Goal: Task Accomplishment & Management: Complete application form

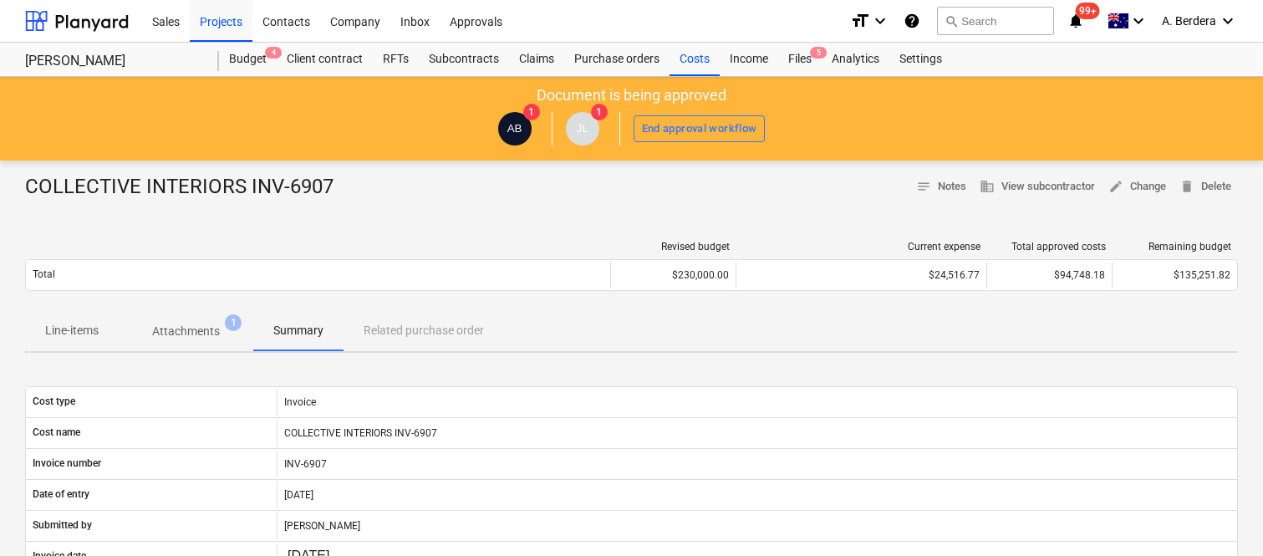
scroll to position [238, 0]
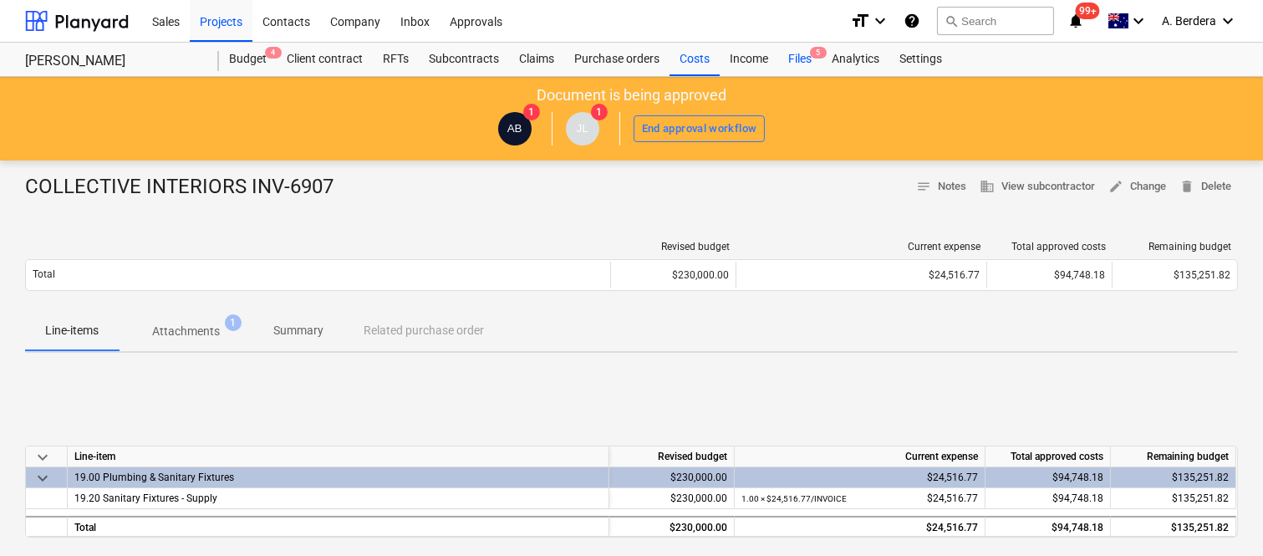
click at [796, 56] on div "Files 5" at bounding box center [799, 59] width 43 height 33
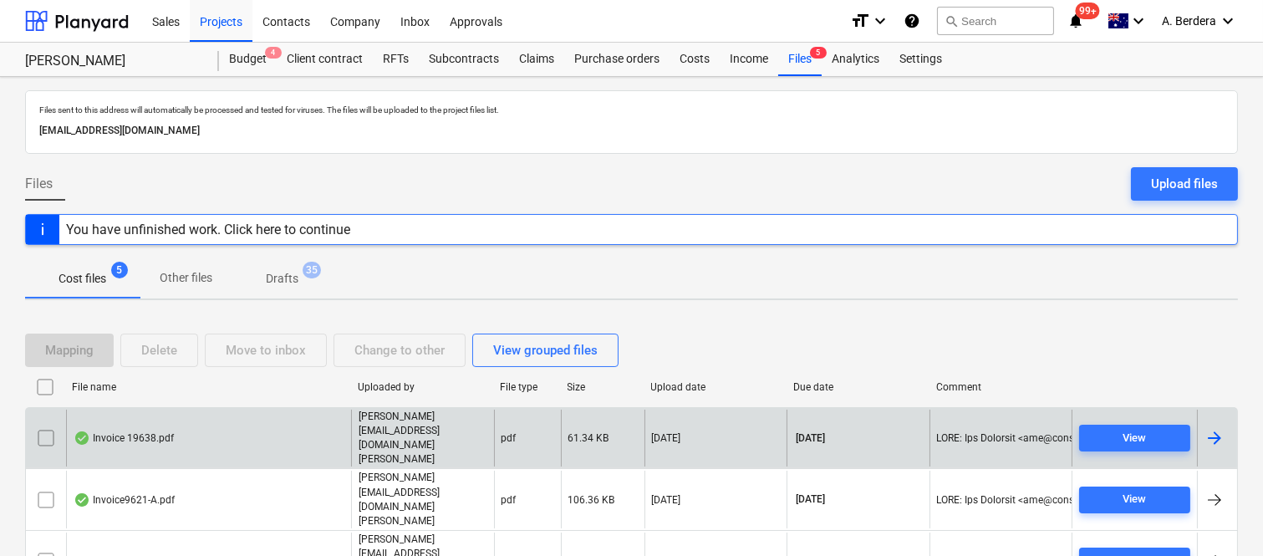
click at [373, 423] on p "[PERSON_NAME][EMAIL_ADDRESS][DOMAIN_NAME][PERSON_NAME]" at bounding box center [422, 438] width 129 height 58
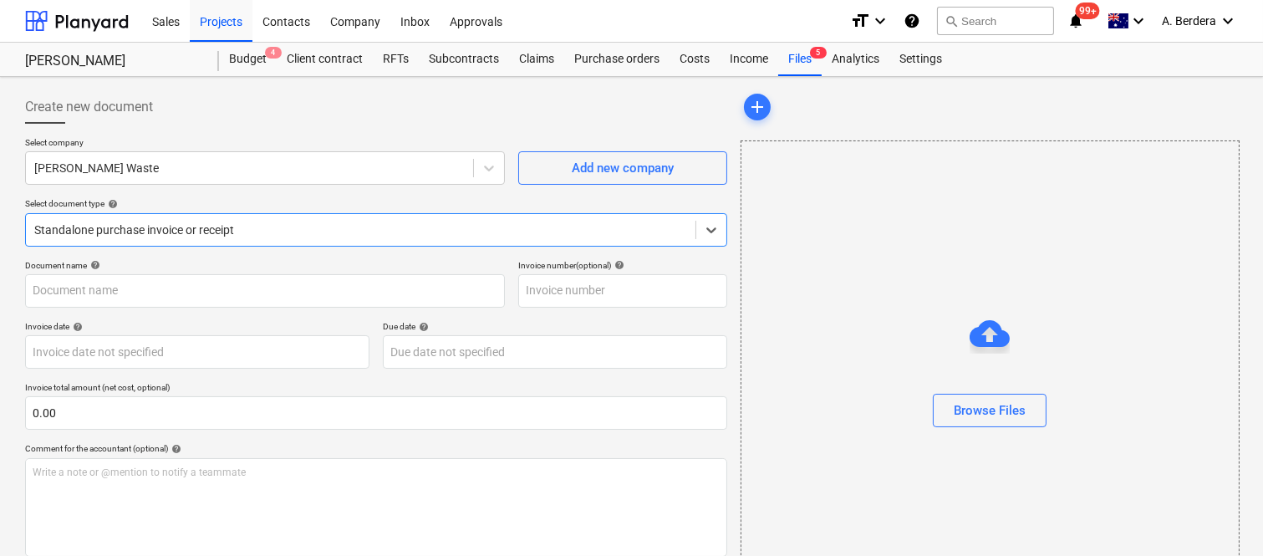
type input "19638"
type input "[DATE]"
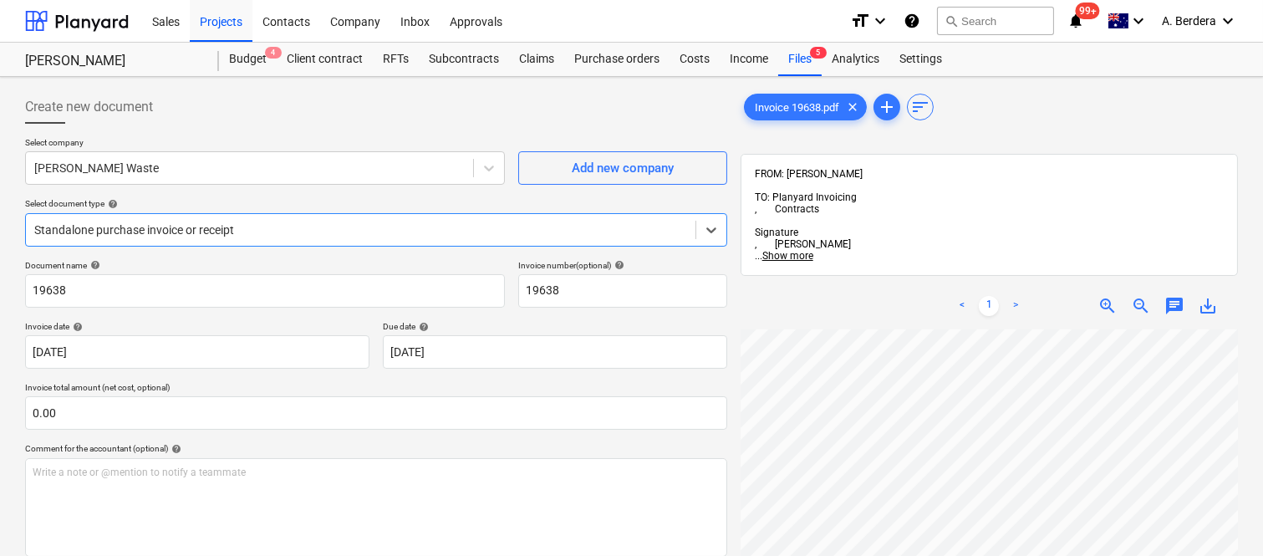
click at [389, 228] on div at bounding box center [360, 229] width 653 height 17
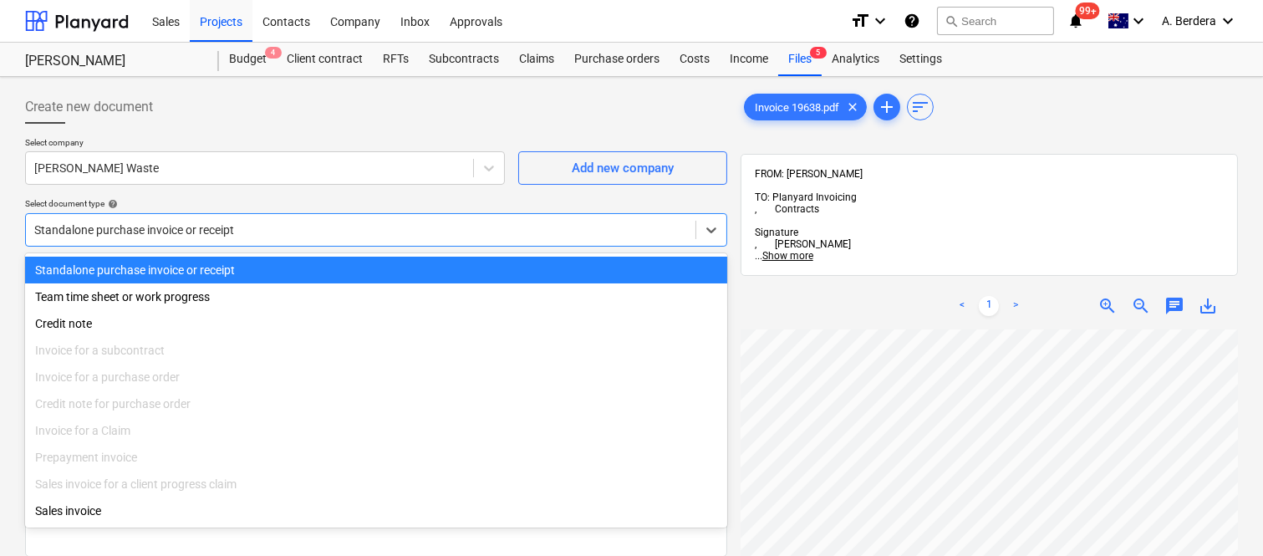
click at [297, 269] on div "Standalone purchase invoice or receipt" at bounding box center [376, 270] width 702 height 27
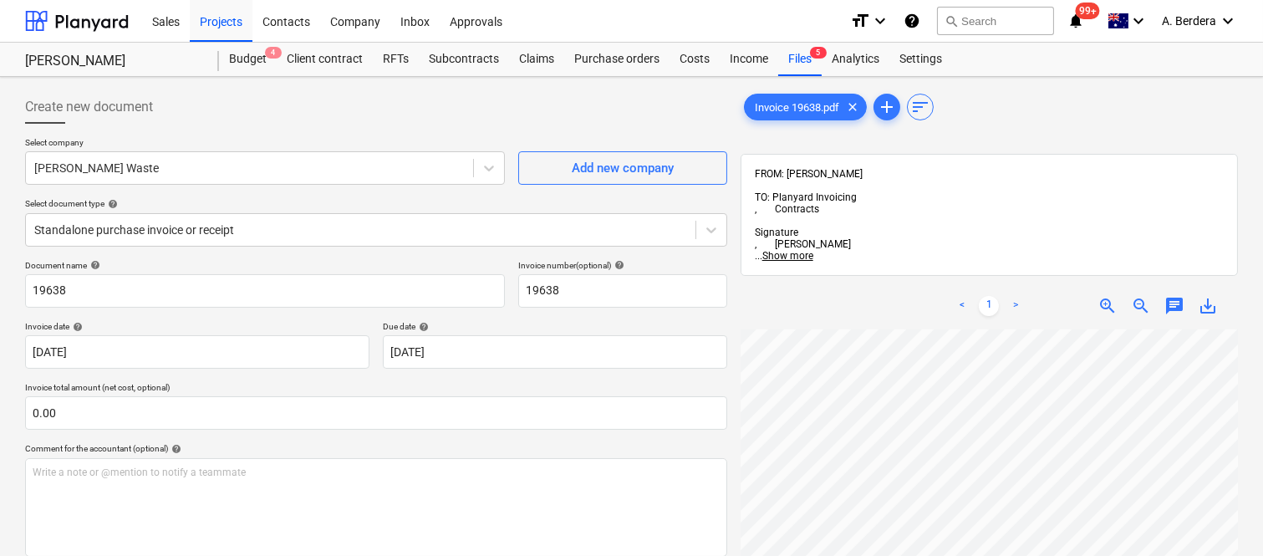
scroll to position [4, 257]
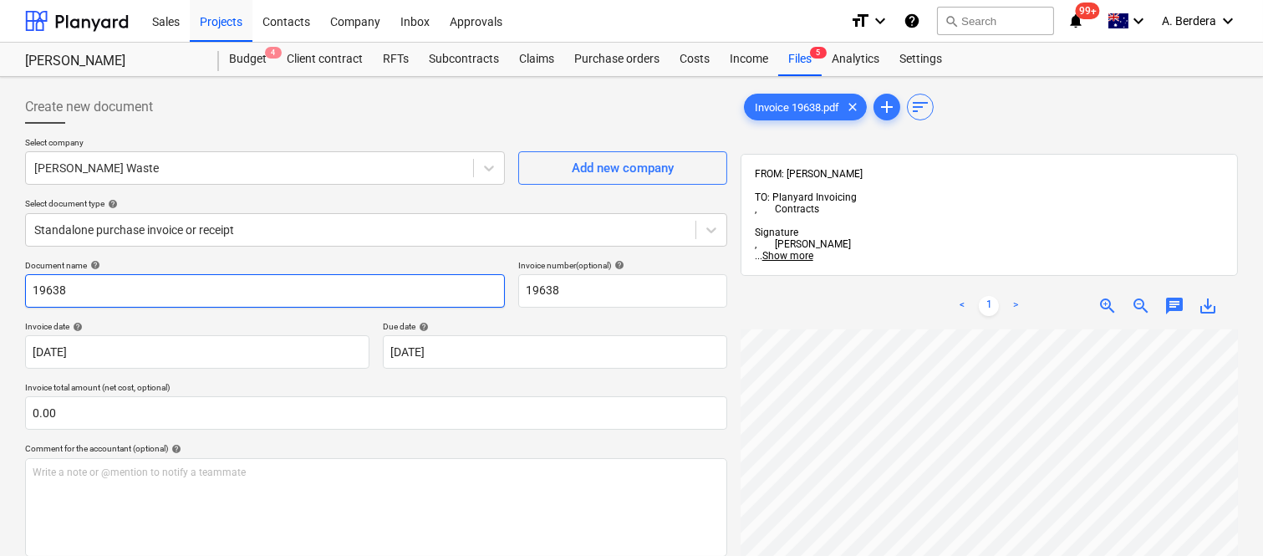
click at [31, 287] on input "19638" at bounding box center [265, 290] width 480 height 33
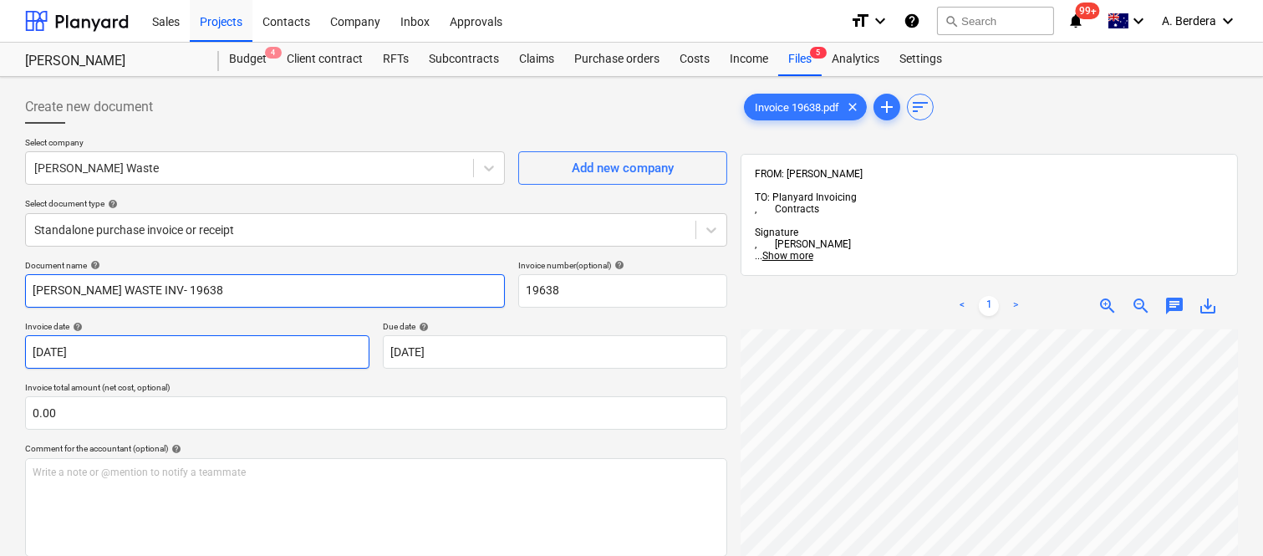
type input "[PERSON_NAME] WASTE INV- 19638"
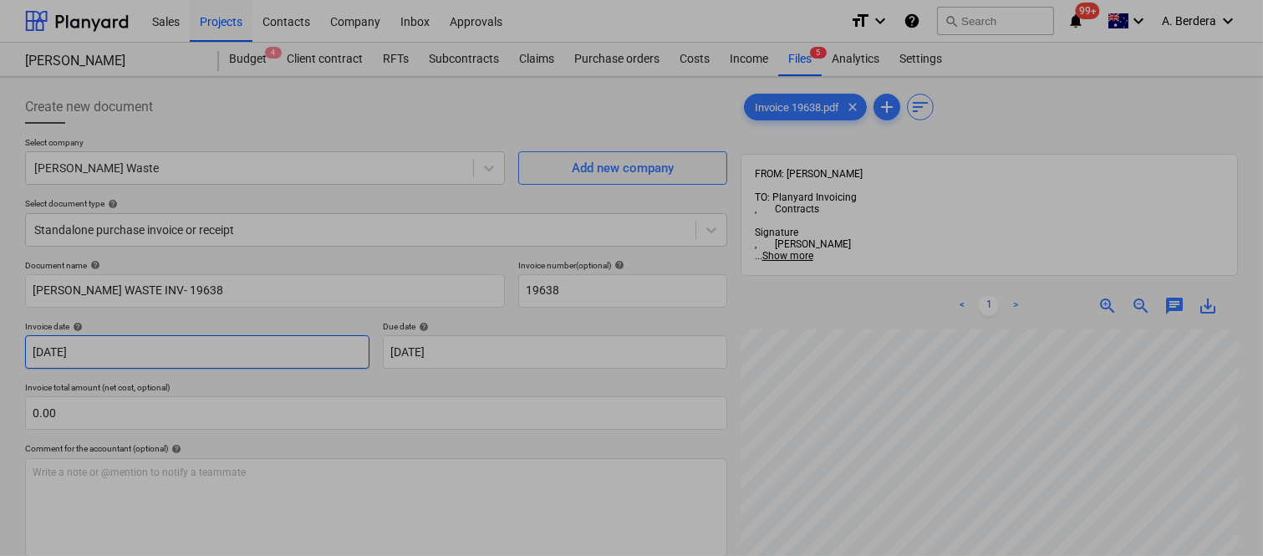
click at [125, 363] on body "Sales Projects Contacts Company Inbox Approvals format_size keyboard_arrow_down…" at bounding box center [631, 278] width 1263 height 556
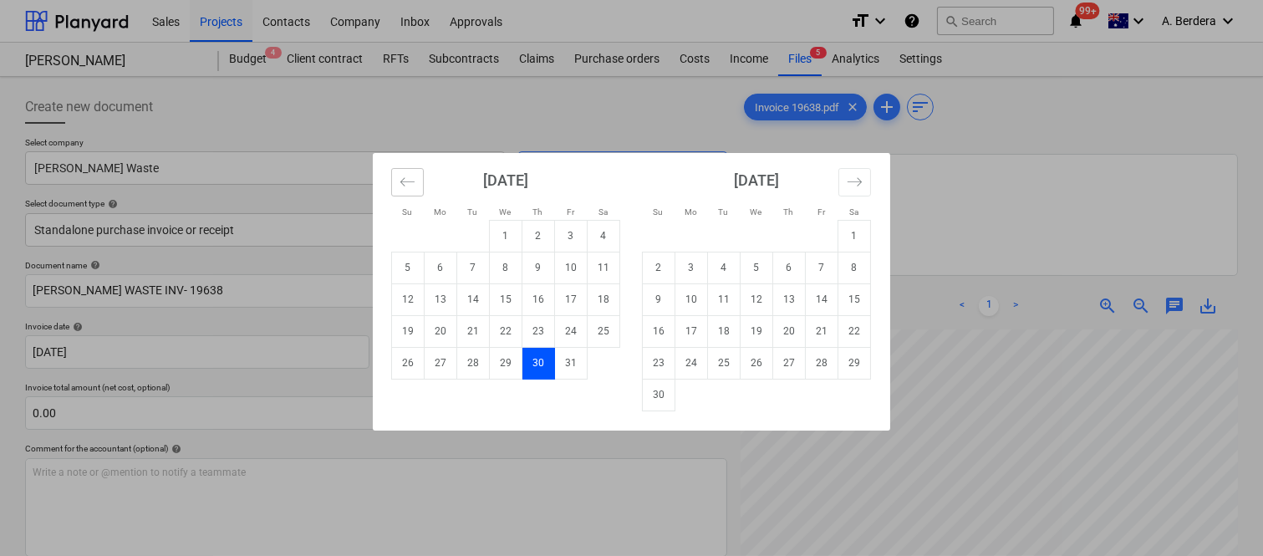
click at [399, 189] on icon "Move backward to switch to the previous month." at bounding box center [407, 182] width 16 height 16
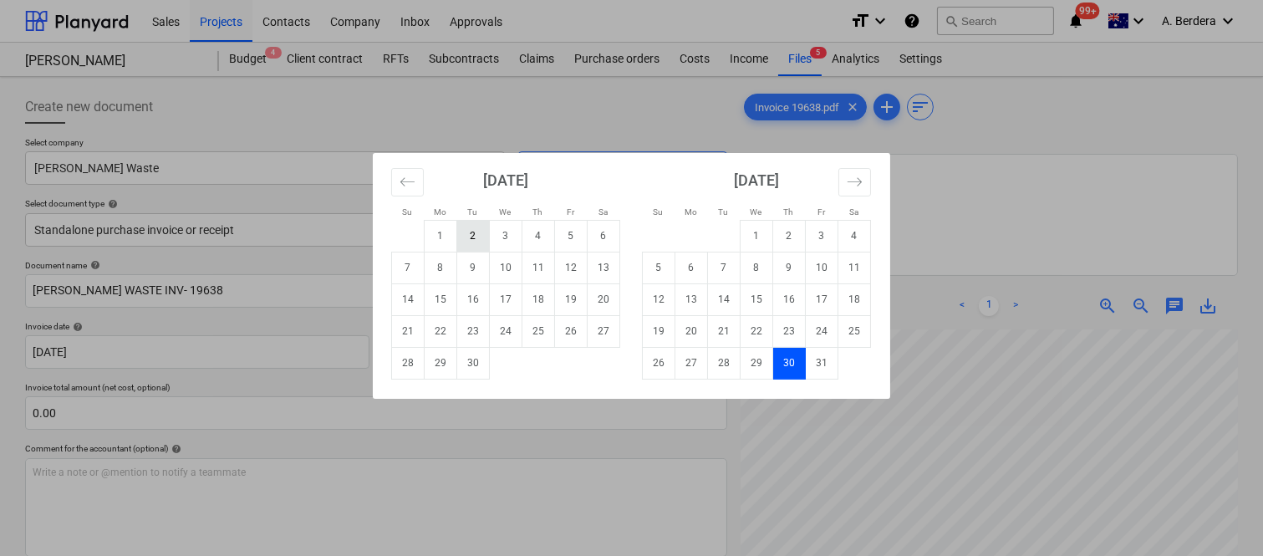
click at [473, 237] on td "2" at bounding box center [473, 236] width 33 height 32
type input "[DATE]"
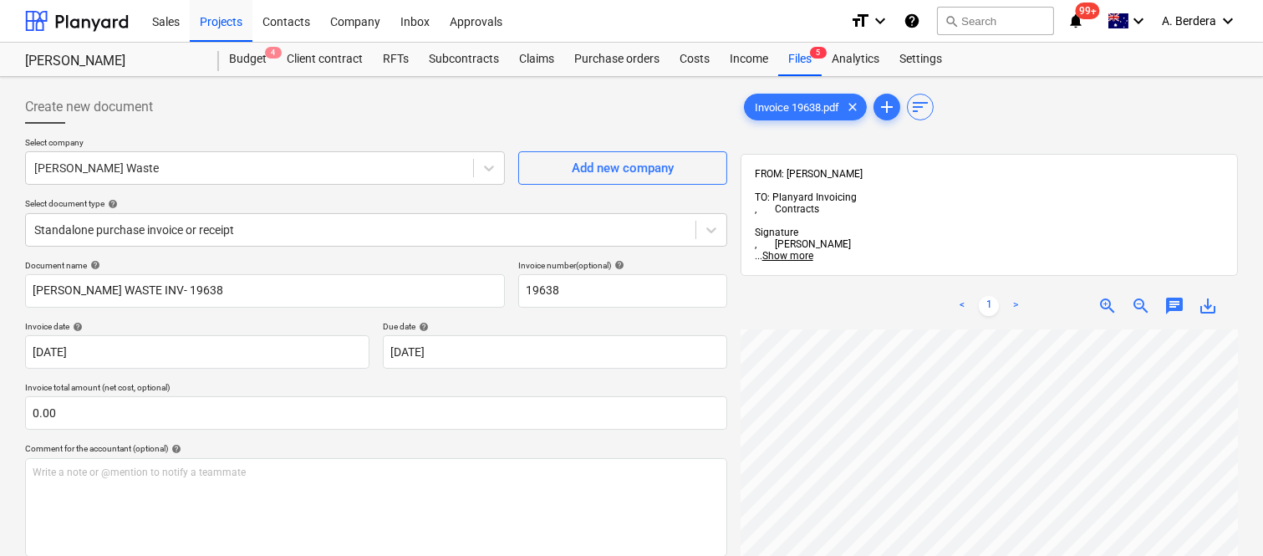
scroll to position [302, 230]
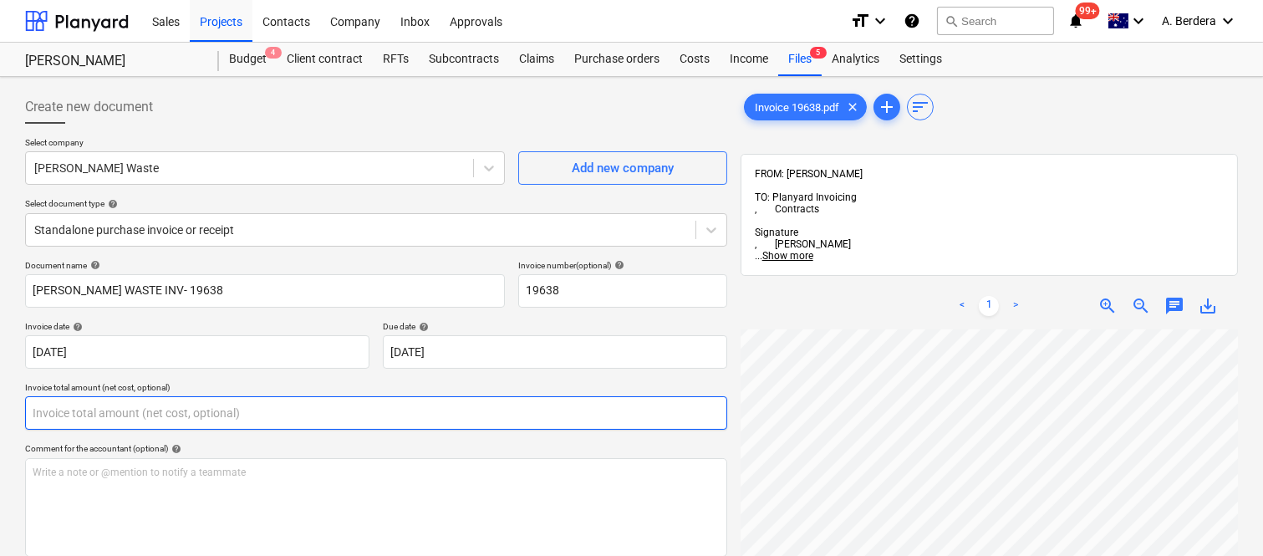
click at [238, 410] on input "text" at bounding box center [376, 412] width 702 height 33
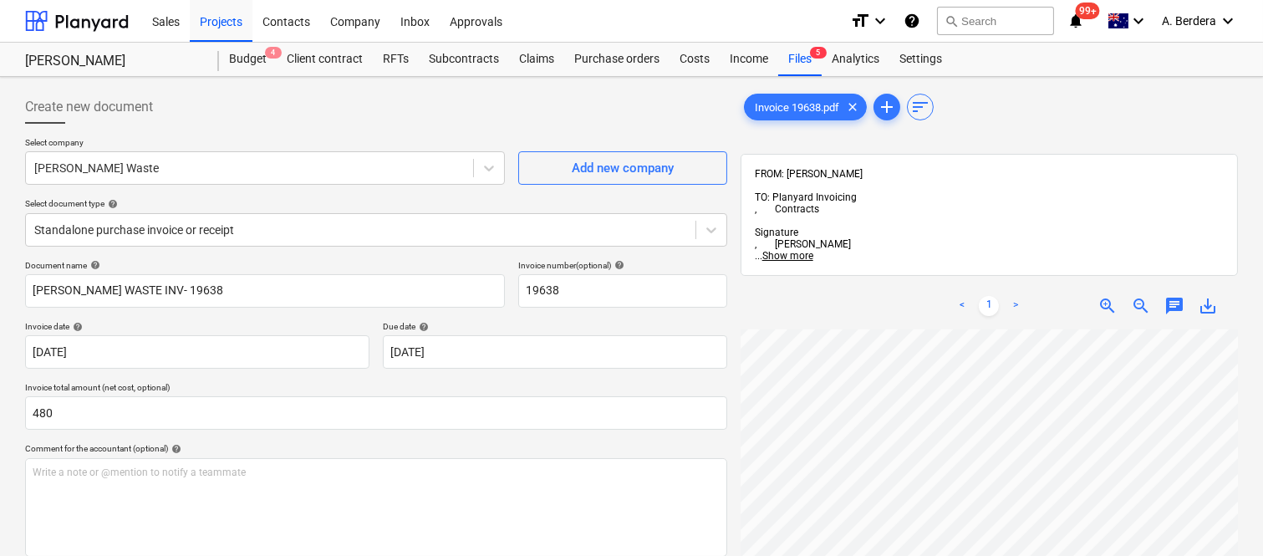
type input "480.00"
click at [396, 439] on div "Document name help [PERSON_NAME] WASTE INV- 19638 Invoice number (optional) hel…" at bounding box center [376, 499] width 702 height 479
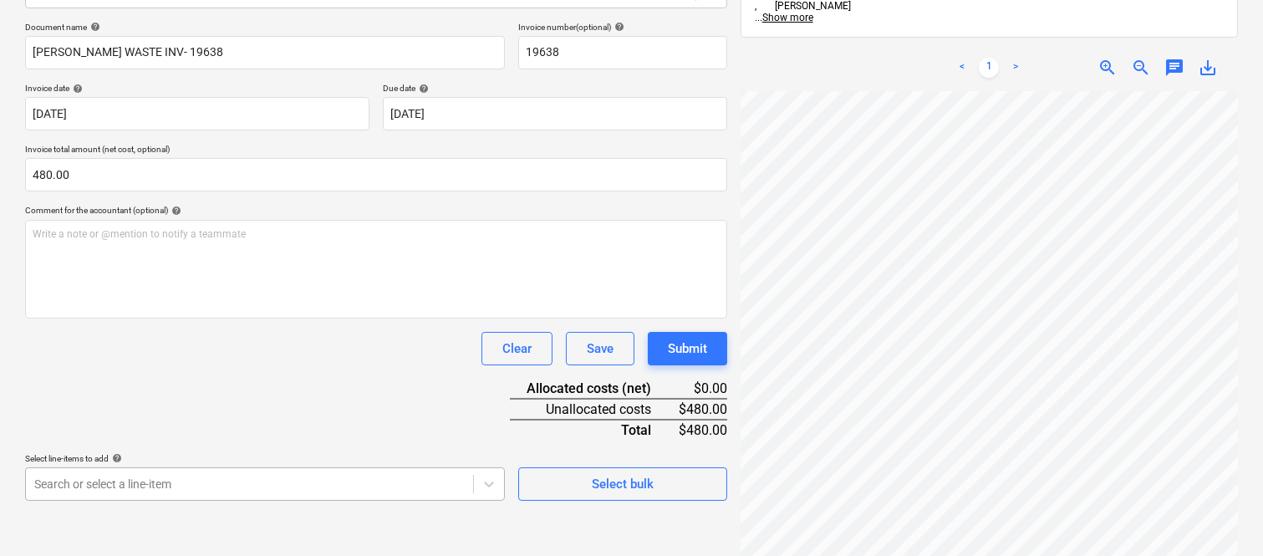
scroll to position [445, 0]
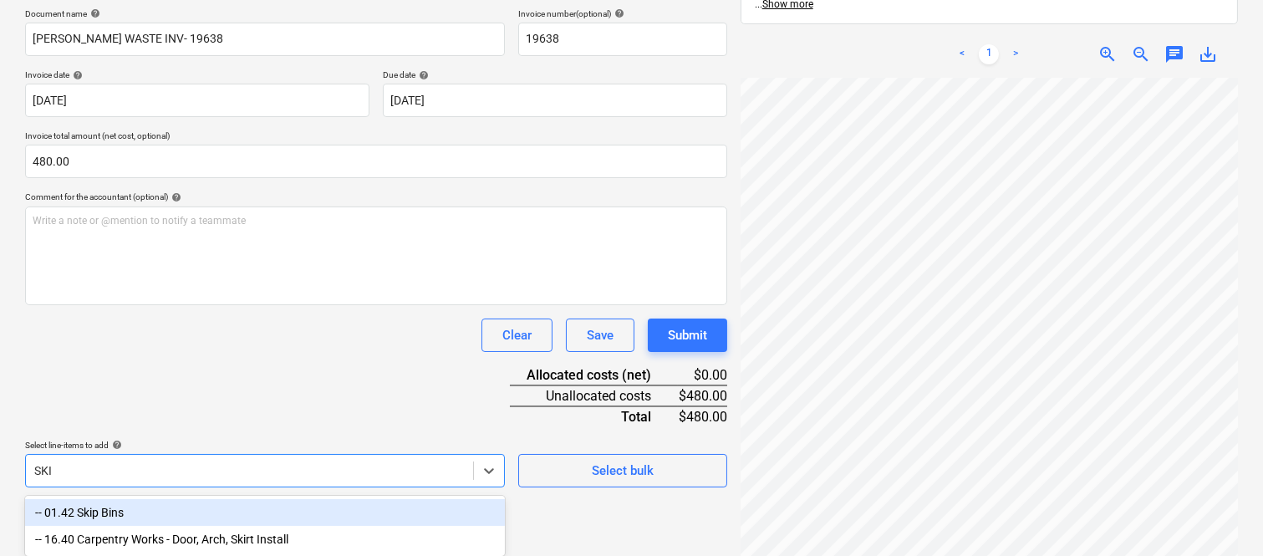
type input "SKIP"
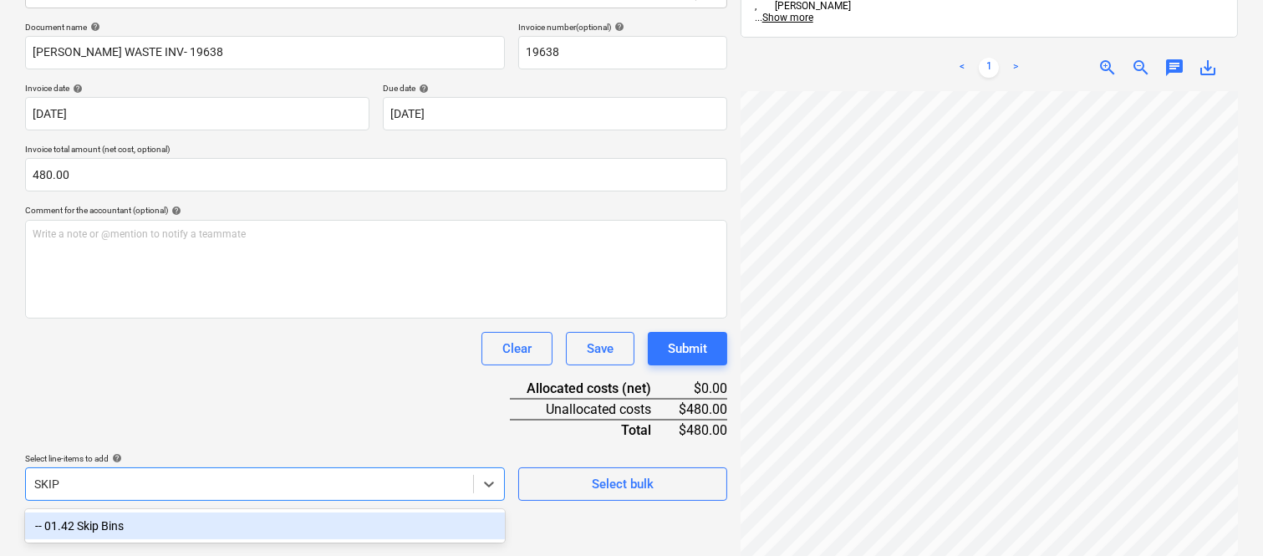
click at [160, 529] on div "-- 01.42 Skip Bins" at bounding box center [265, 525] width 480 height 27
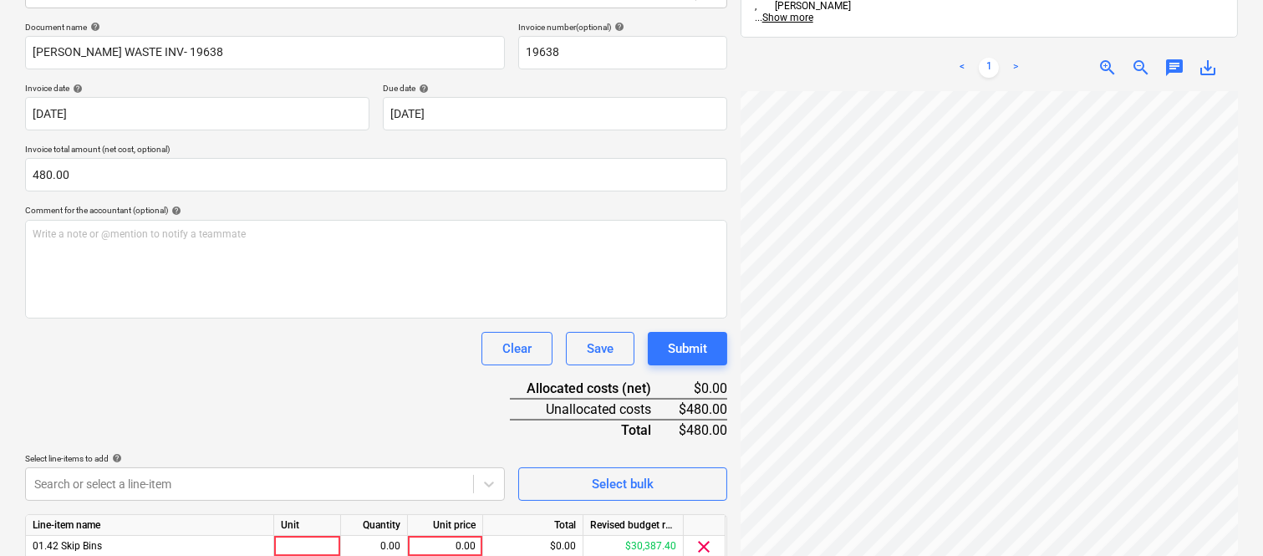
click at [167, 416] on div "Document name help [PERSON_NAME] WASTE INV- 19638 Invoice number (optional) hel…" at bounding box center [376, 316] width 702 height 589
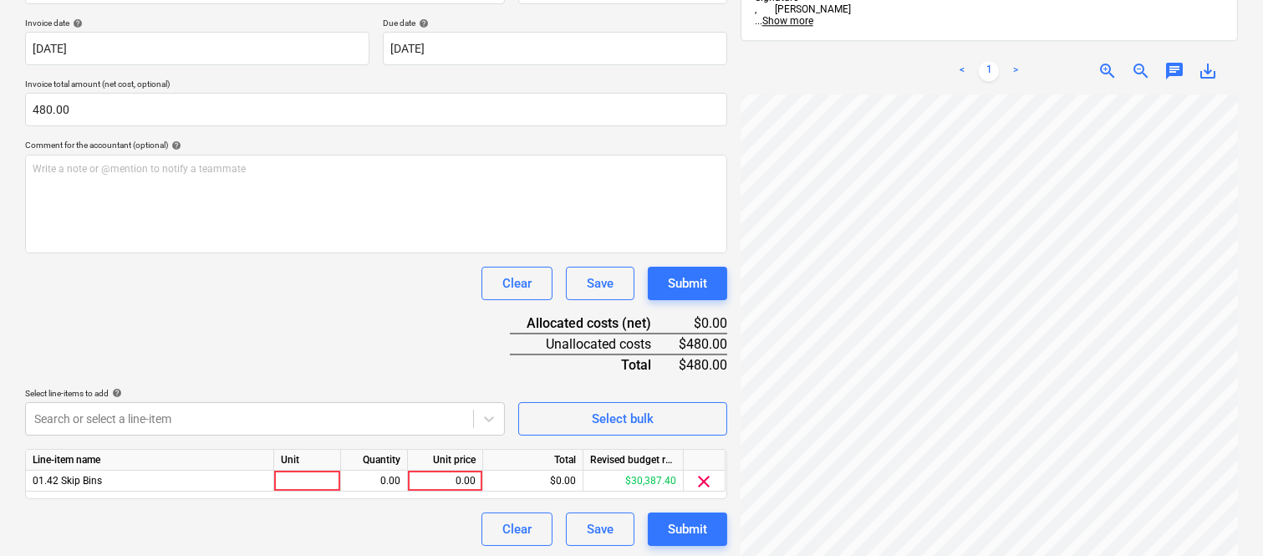
scroll to position [307, 0]
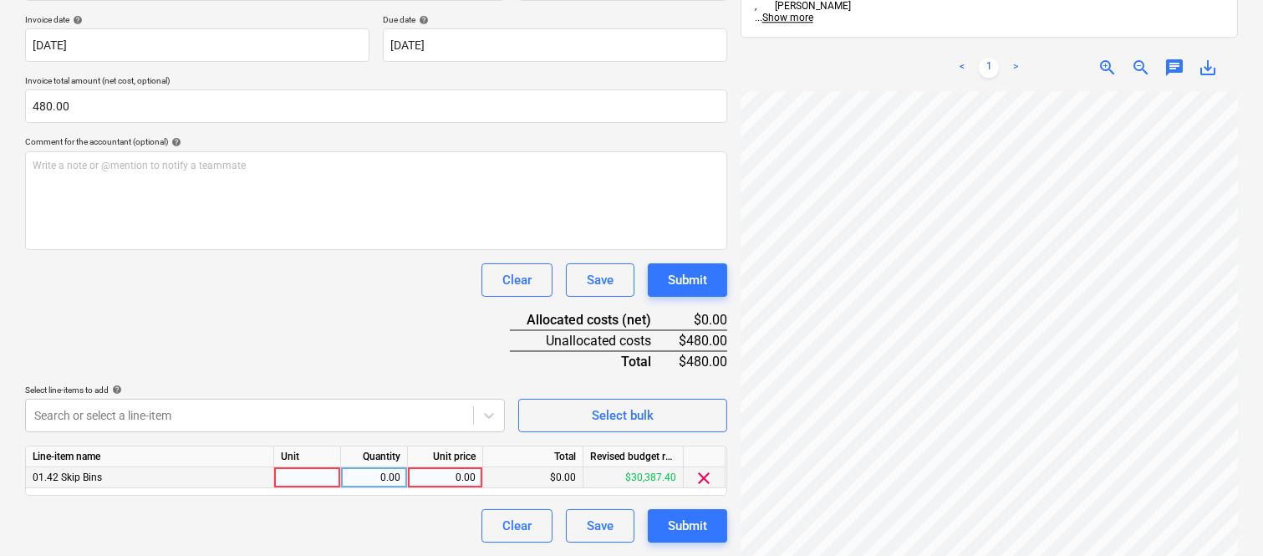
click at [309, 486] on div at bounding box center [307, 477] width 67 height 21
type input "INVOICE"
click at [376, 481] on div "0.00" at bounding box center [374, 477] width 53 height 21
type input "1"
click at [429, 480] on div "0.00" at bounding box center [444, 477] width 61 height 21
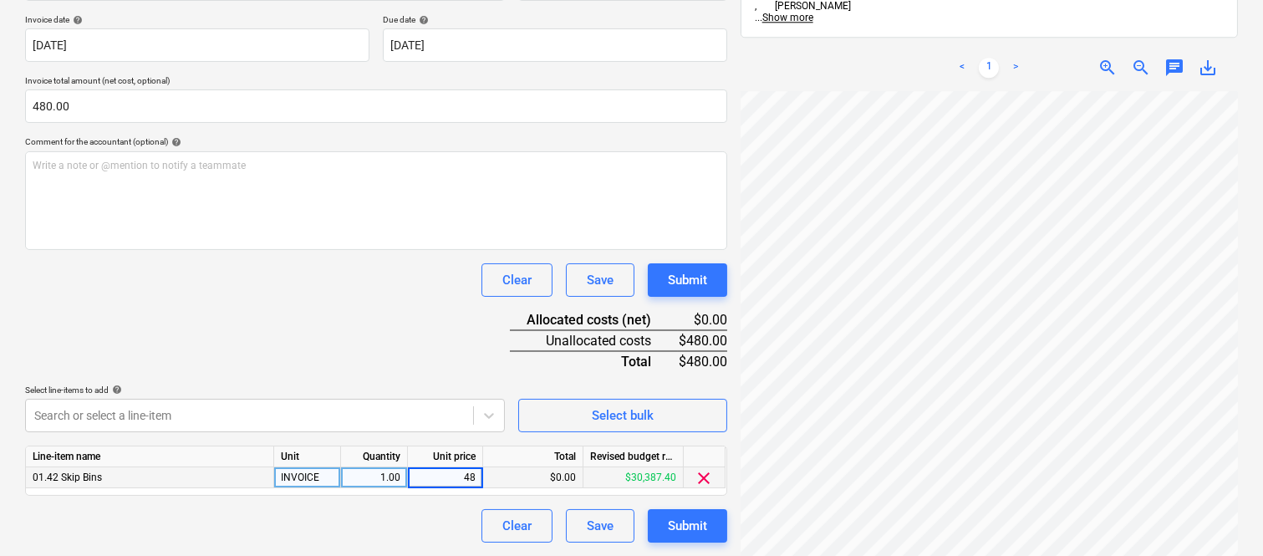
type input "480"
click at [372, 330] on div "Document name help [PERSON_NAME] WASTE INV- 19638 Invoice number (optional) hel…" at bounding box center [376, 247] width 702 height 589
click at [1257, 109] on div "Create new document Select company [PERSON_NAME] Waste Add new company Select d…" at bounding box center [631, 162] width 1263 height 785
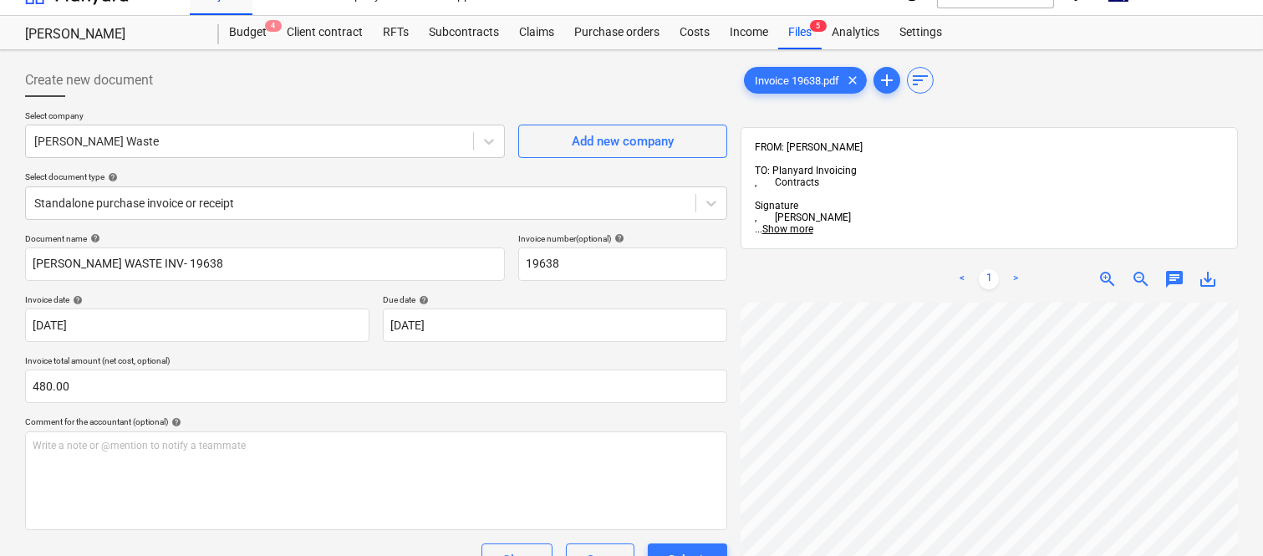
scroll to position [0, 0]
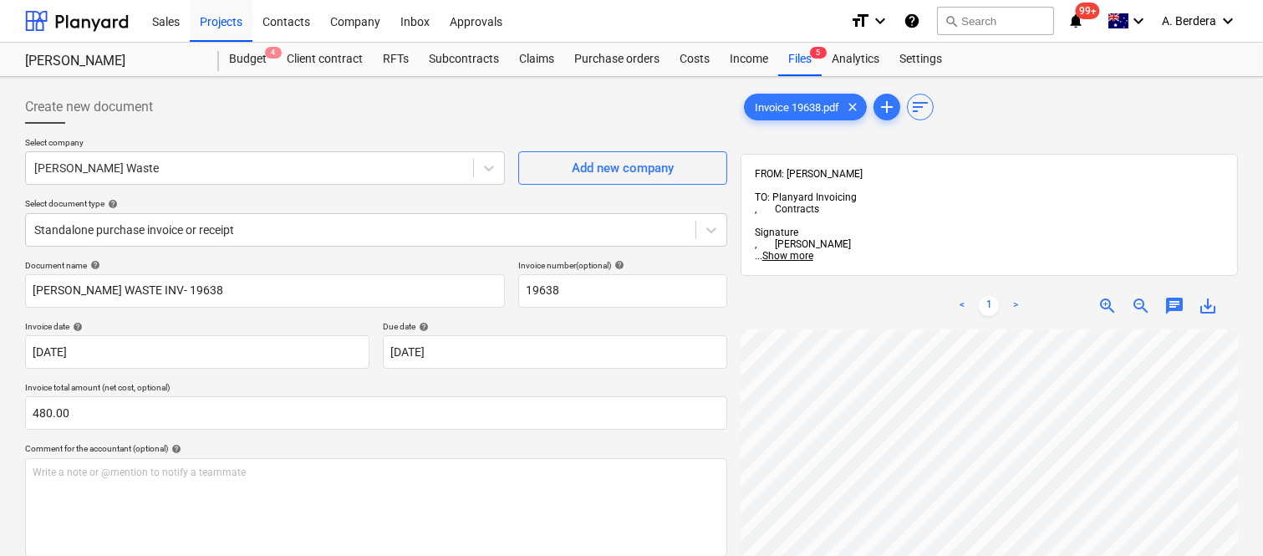
click at [1258, 397] on div "Create new document Select company [PERSON_NAME] Waste Add new company Select d…" at bounding box center [631, 469] width 1263 height 785
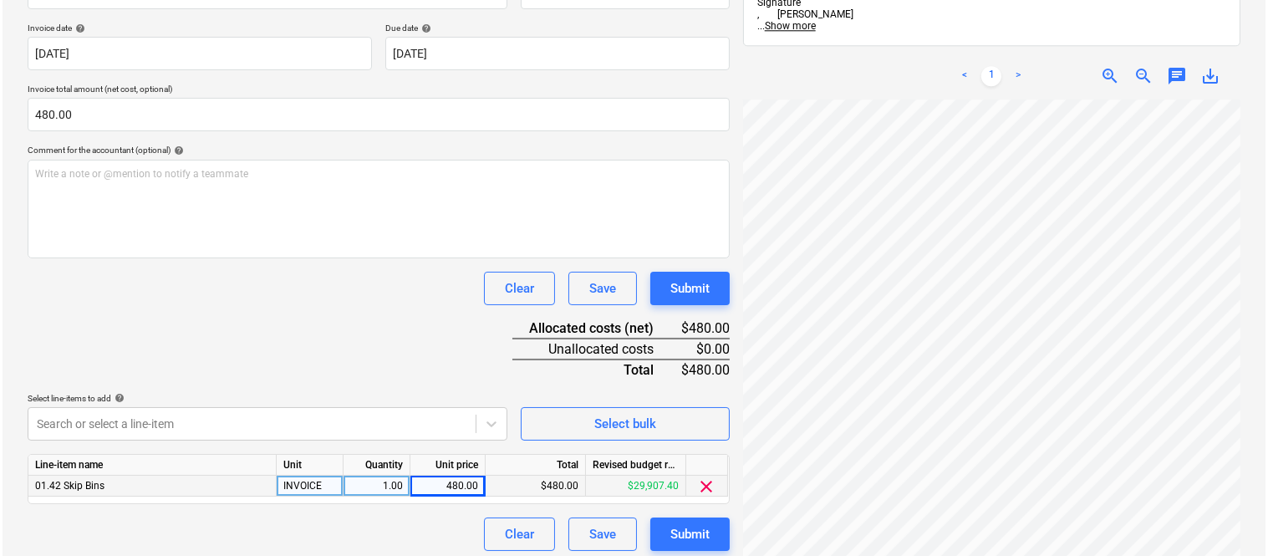
scroll to position [307, 0]
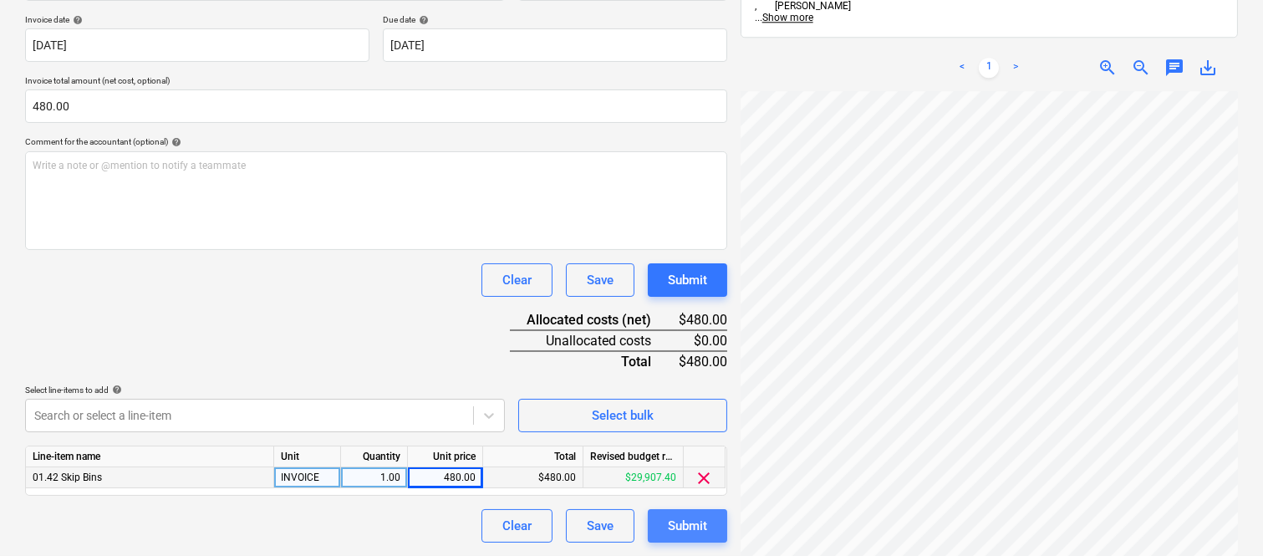
click at [687, 527] on div "Submit" at bounding box center [687, 526] width 39 height 22
